Goal: Ask a question

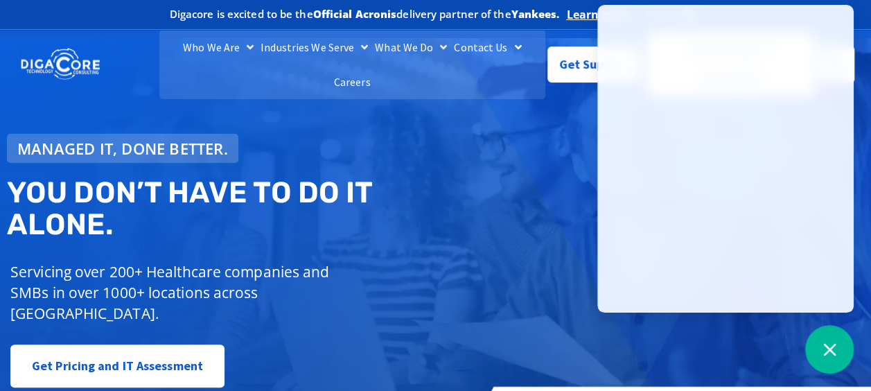
click at [507, 176] on div "Managed IT, done better. You don’t have to do IT alone. Servicing over 200+ Hea…" at bounding box center [435, 244] width 871 height 412
click at [487, 229] on div "Managed IT, done better. You don’t have to do IT alone. Servicing over 200+ Hea…" at bounding box center [435, 244] width 871 height 412
click at [862, 28] on div "Digacore is excited to be the Official Acronis delivery partner of the Yankees.…" at bounding box center [435, 15] width 871 height 30
click at [573, 64] on span "Get Support" at bounding box center [593, 59] width 69 height 28
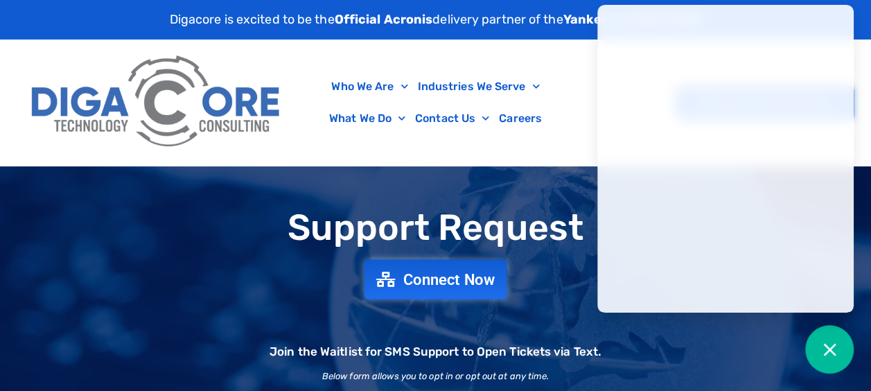
click at [434, 277] on span "Connect Now" at bounding box center [449, 279] width 92 height 15
